Goal: Submit feedback/report problem

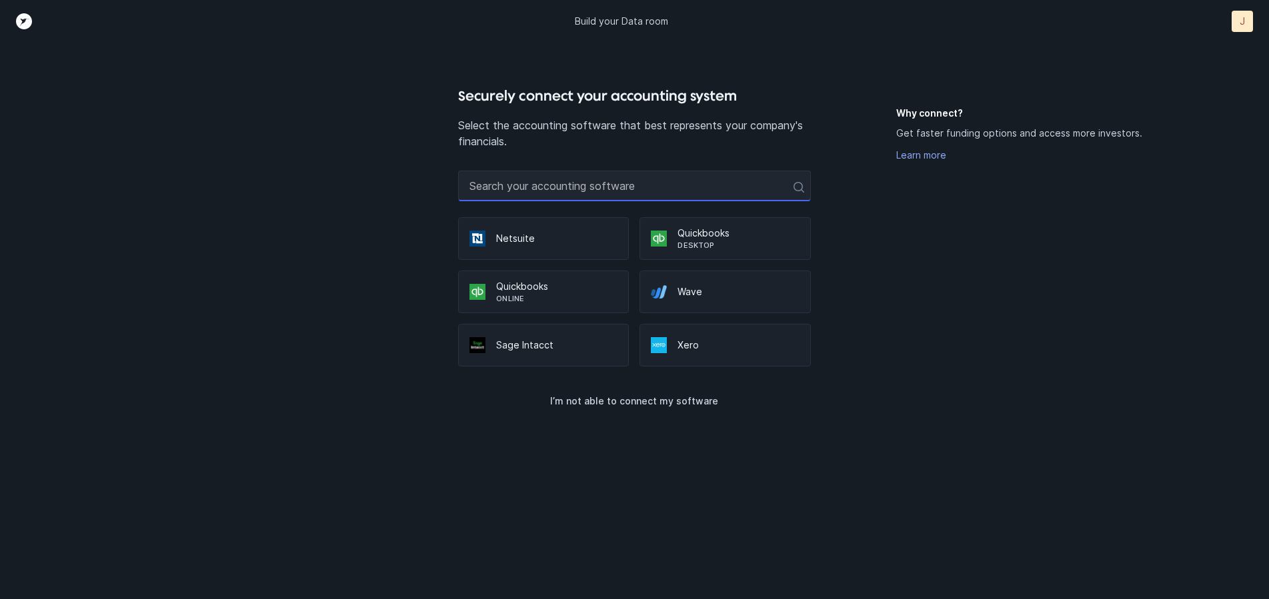
click at [747, 185] on input "text" at bounding box center [634, 186] width 353 height 31
click at [1249, 7] on div "Build your Data room J J" at bounding box center [634, 21] width 1269 height 43
click at [1233, 26] on div "J" at bounding box center [1241, 21] width 21 height 21
click at [1198, 49] on p "Settings" at bounding box center [1211, 49] width 41 height 16
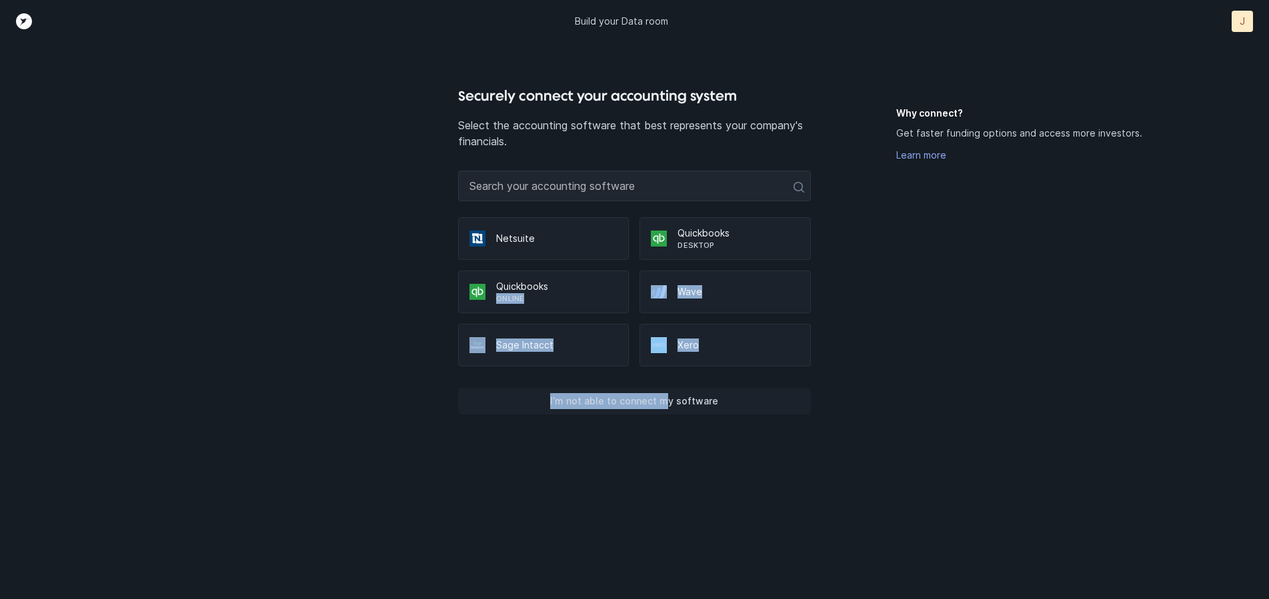
drag, startPoint x: 553, startPoint y: 289, endPoint x: 669, endPoint y: 404, distance: 163.1
click at [668, 404] on div "Securely connect your accounting system Select the accounting software that bes…" at bounding box center [634, 342] width 353 height 514
click at [673, 399] on p "I’m not able to connect my software" at bounding box center [634, 401] width 168 height 16
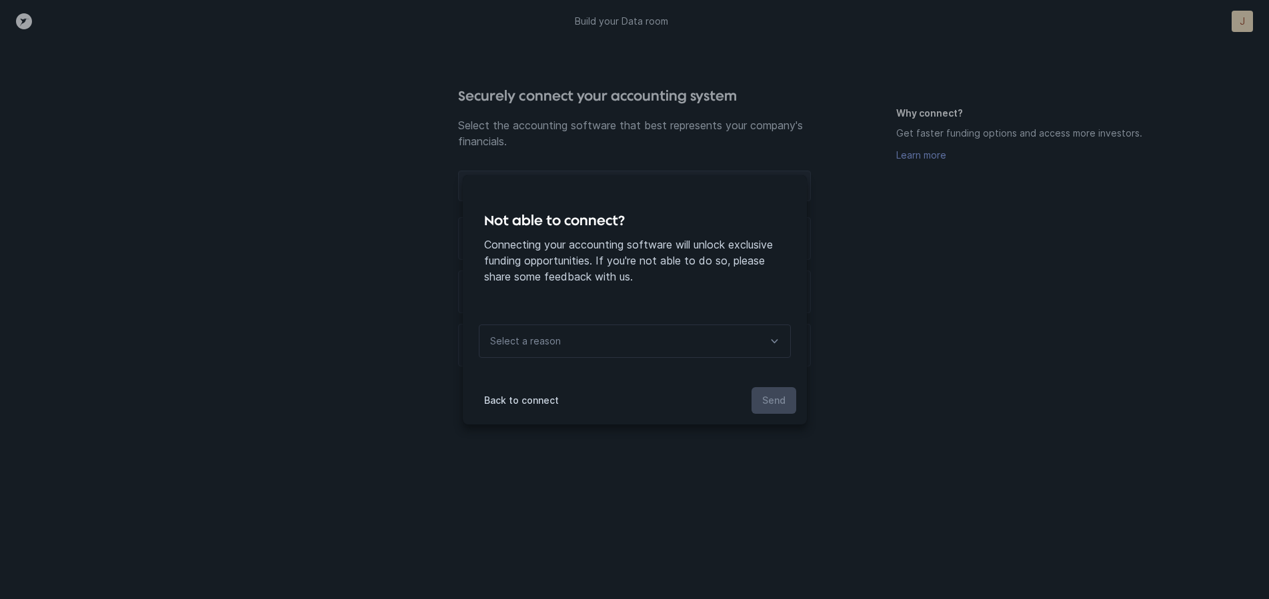
click at [651, 344] on div "Select a reason" at bounding box center [635, 341] width 312 height 33
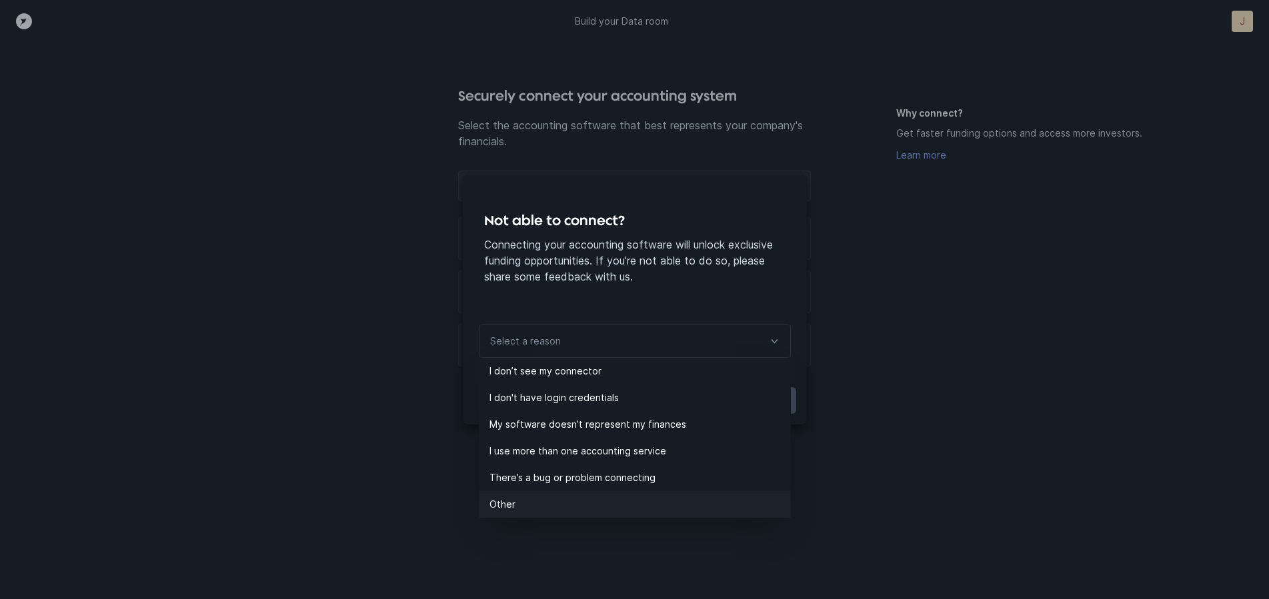
click at [660, 497] on p "Other" at bounding box center [639, 505] width 301 height 16
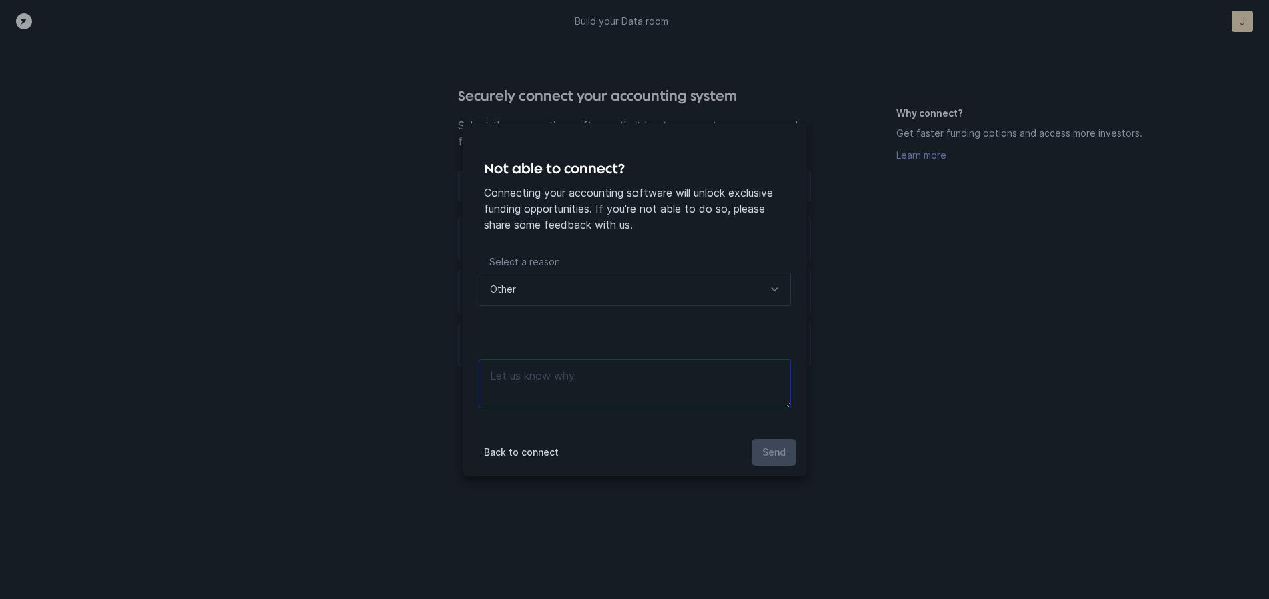
click at [757, 389] on textarea at bounding box center [635, 383] width 312 height 49
type textarea "w"
type textarea "later"
click at [788, 453] on button "Send" at bounding box center [773, 452] width 45 height 27
